Goal: Task Accomplishment & Management: Use online tool/utility

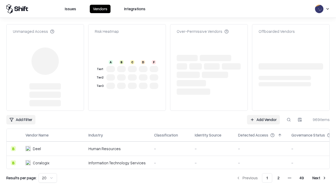
click at [263, 115] on link "Add Vendor" at bounding box center [263, 119] width 33 height 9
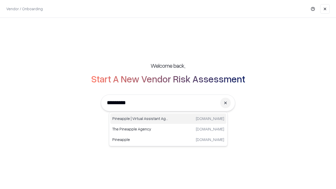
click at [168, 119] on div "Pineapple | Virtual Assistant Agency [DOMAIN_NAME]" at bounding box center [168, 118] width 116 height 10
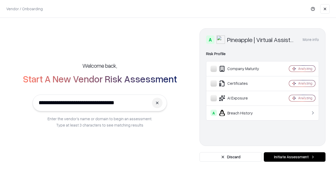
type input "**********"
click at [294, 157] on button "Initiate Assessment" at bounding box center [295, 156] width 62 height 9
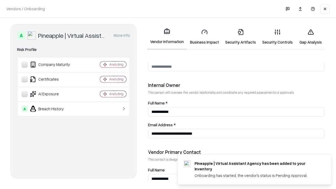
scroll to position [272, 0]
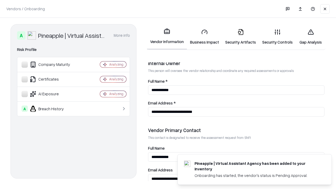
click at [204, 37] on link "Business Impact" at bounding box center [204, 37] width 35 height 24
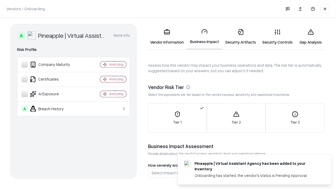
click at [240, 37] on link "Security Artifacts" at bounding box center [240, 37] width 37 height 24
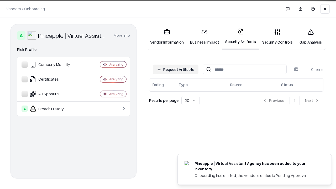
click at [176, 69] on button "Request Artifacts" at bounding box center [176, 69] width 46 height 9
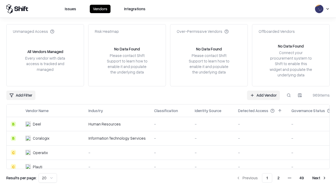
click at [263, 95] on link "Add Vendor" at bounding box center [263, 95] width 33 height 9
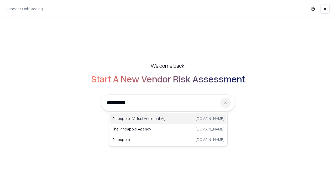
click at [168, 119] on div "Pineapple | Virtual Assistant Agency [DOMAIN_NAME]" at bounding box center [168, 118] width 116 height 10
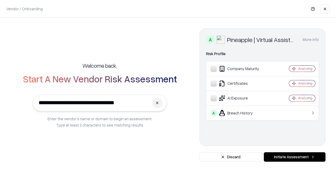
type input "**********"
click at [294, 157] on button "Initiate Assessment" at bounding box center [295, 156] width 62 height 9
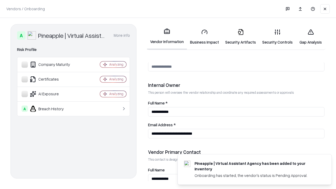
scroll to position [272, 0]
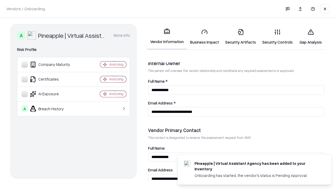
click at [310, 37] on link "Gap Analysis" at bounding box center [311, 37] width 30 height 24
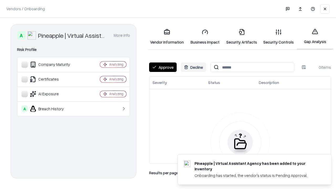
click at [163, 67] on button "Approve" at bounding box center [163, 66] width 28 height 9
